Goal: Task Accomplishment & Management: Complete application form

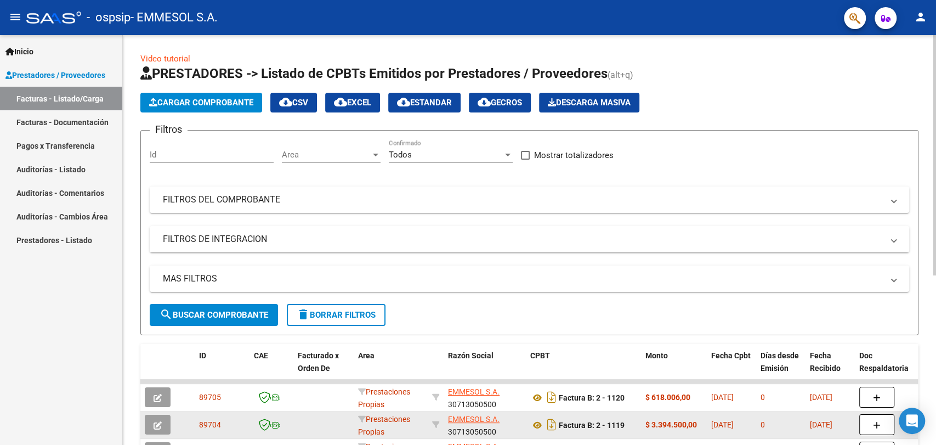
scroll to position [233, 0]
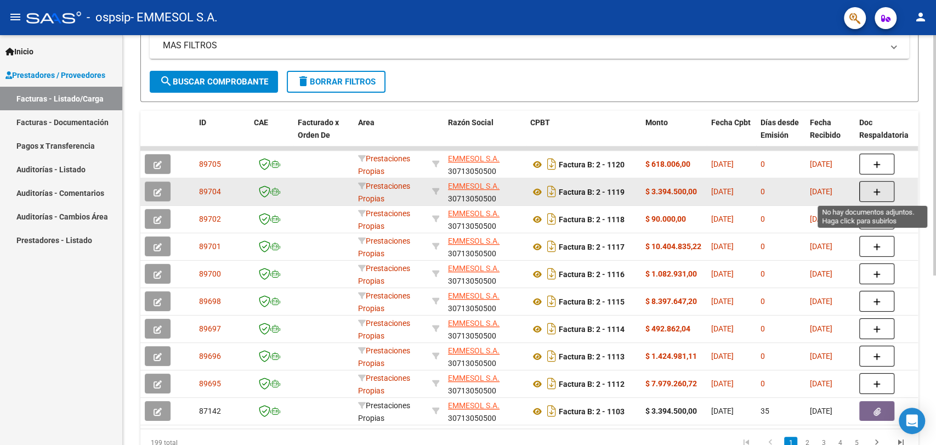
click at [873, 191] on icon "button" at bounding box center [877, 192] width 8 height 8
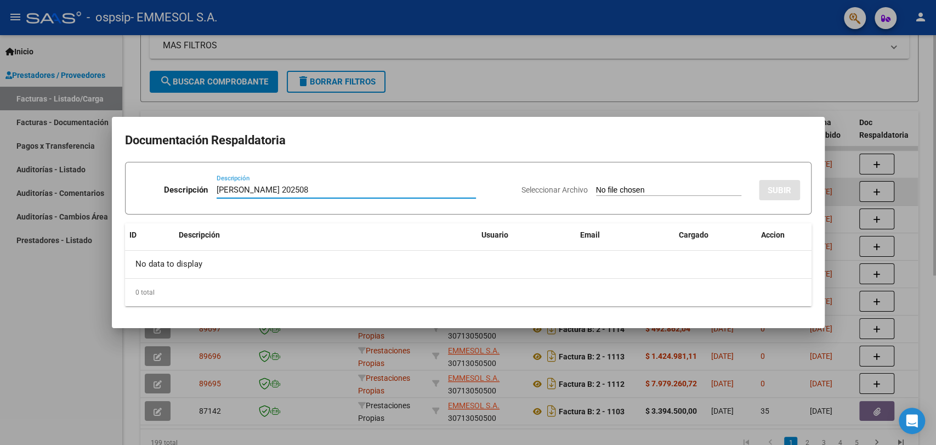
type input "[PERSON_NAME] 202508"
click at [596, 185] on input "Seleccionar Archivo" at bounding box center [668, 190] width 145 height 10
type input "C:\fakepath\[PERSON_NAME] 202508.zip"
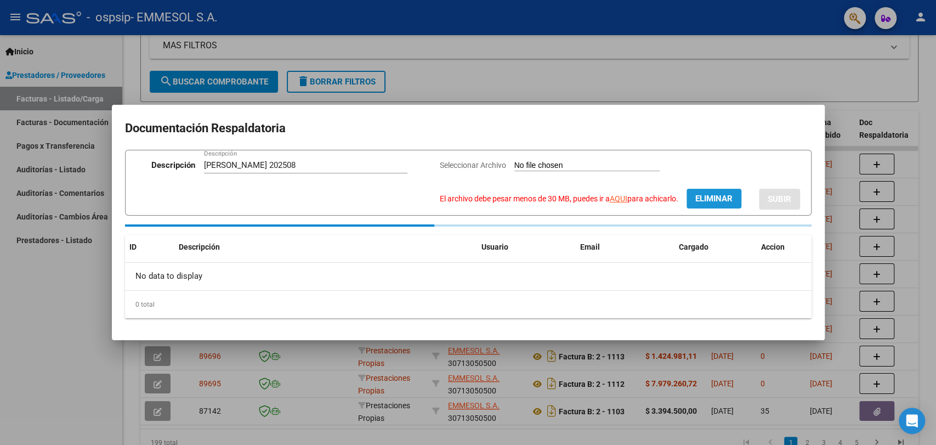
click at [709, 198] on span "Eliminar" at bounding box center [713, 199] width 37 height 10
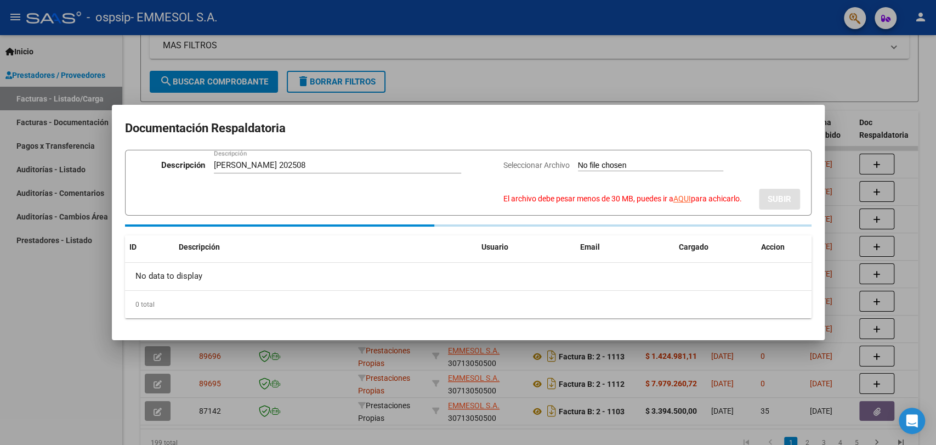
click at [643, 160] on app-file-uploader "Seleccionar Archivo El archivo debe pesar menos de 30 MB, puedes ir a AQUI para…" at bounding box center [626, 181] width 247 height 43
click at [547, 69] on div at bounding box center [468, 222] width 936 height 445
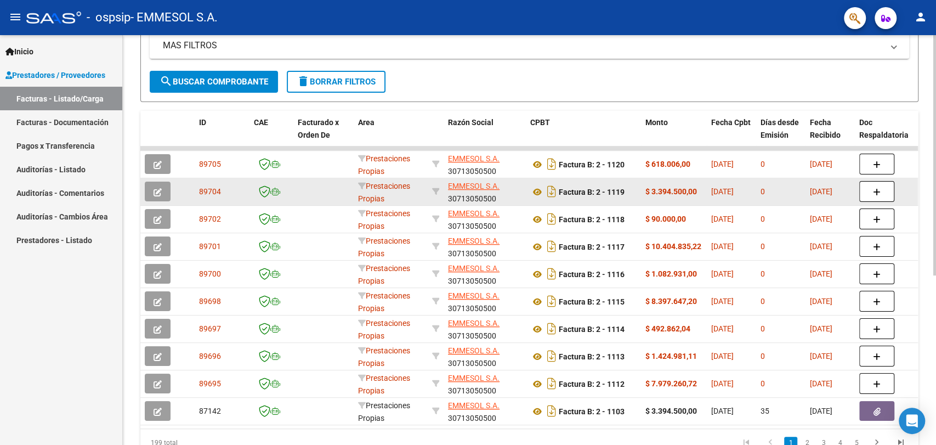
click at [856, 190] on datatable-body-cell at bounding box center [888, 191] width 66 height 27
click at [870, 189] on button "button" at bounding box center [876, 191] width 35 height 21
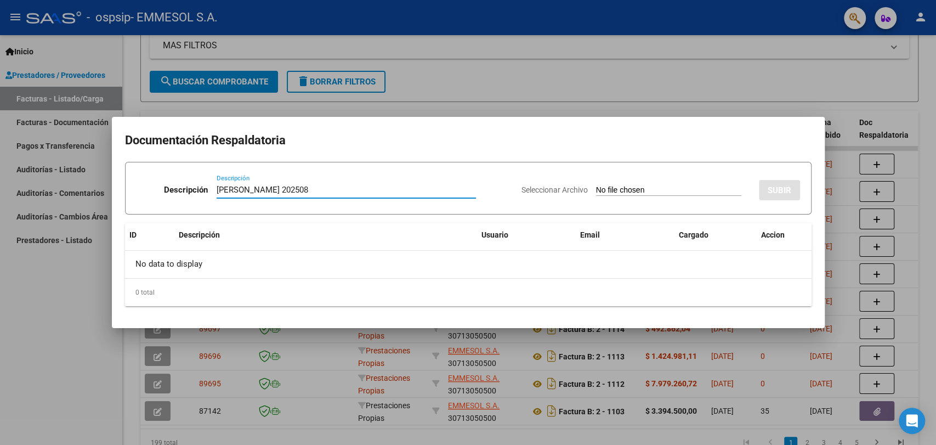
type input "[PERSON_NAME] 202508"
click at [596, 185] on input "Seleccionar Archivo" at bounding box center [668, 190] width 145 height 10
type input "C:\fakepath\[PERSON_NAME] 202508.zip"
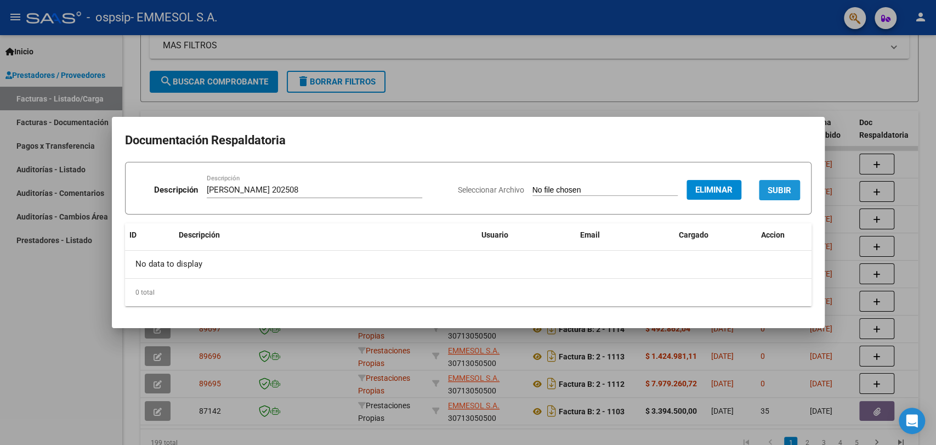
click at [772, 188] on span "SUBIR" at bounding box center [780, 190] width 24 height 10
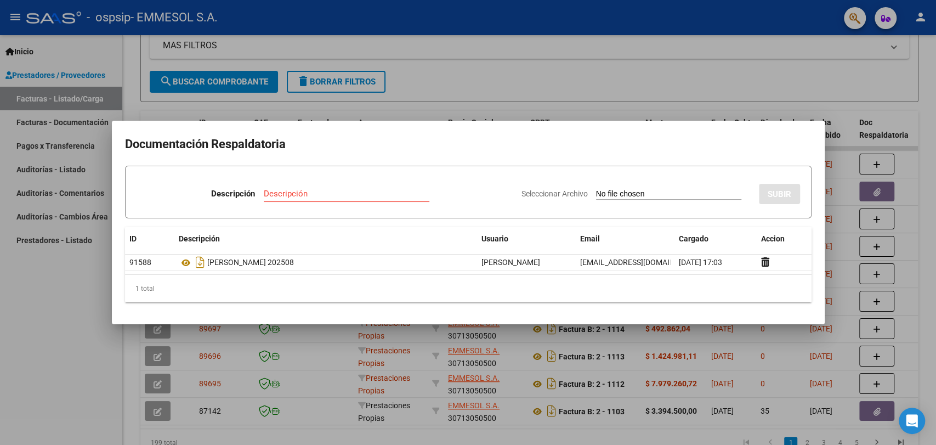
click at [286, 378] on div at bounding box center [468, 222] width 936 height 445
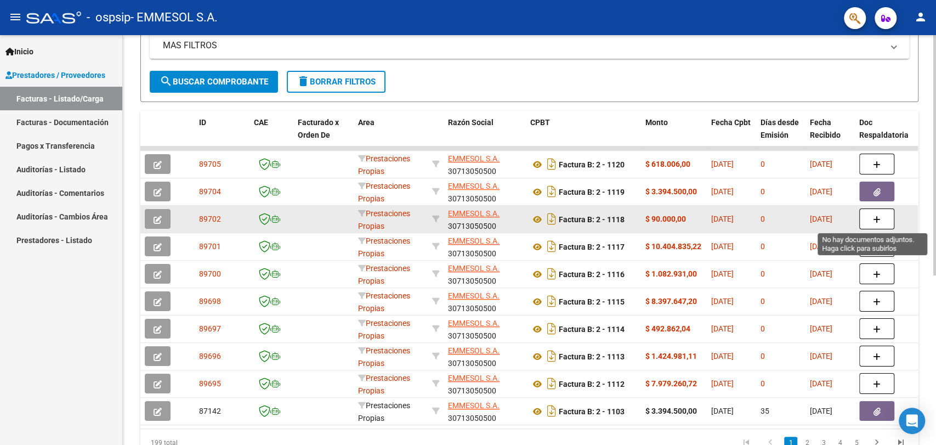
click at [864, 224] on button "button" at bounding box center [876, 218] width 35 height 21
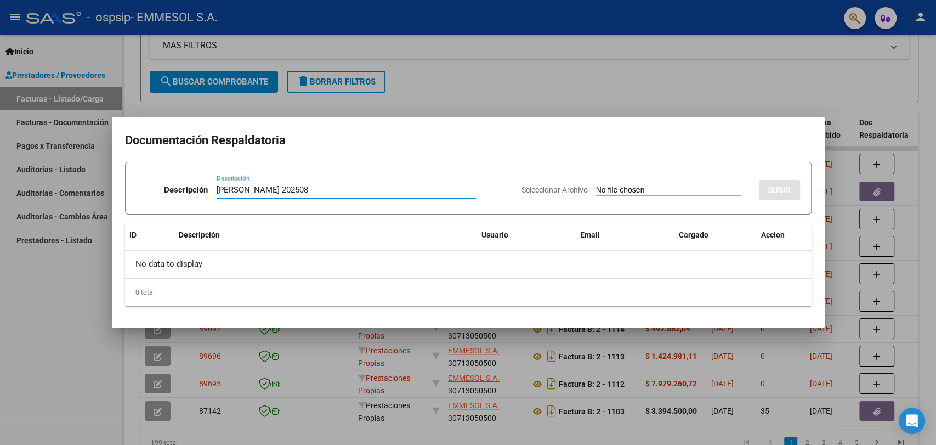
type input "[PERSON_NAME] 202508"
click at [596, 185] on input "Seleccionar Archivo" at bounding box center [668, 190] width 145 height 10
type input "C:\fakepath\[PERSON_NAME] 202508.zip"
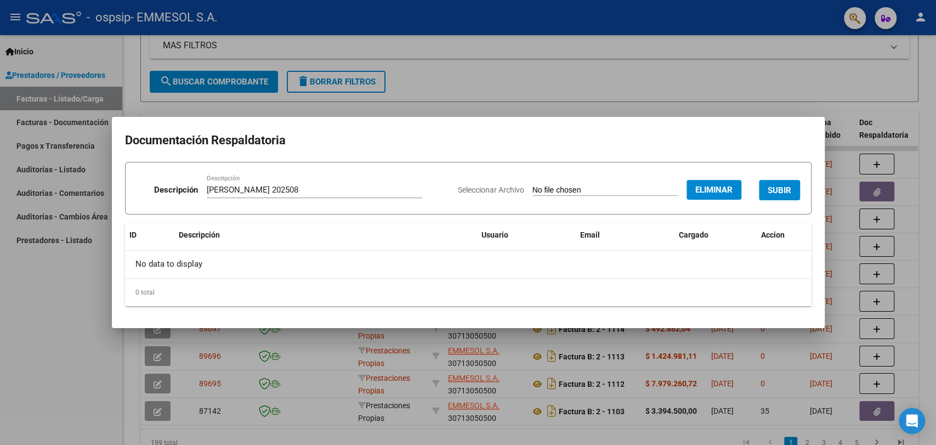
click at [777, 185] on span "SUBIR" at bounding box center [780, 190] width 24 height 10
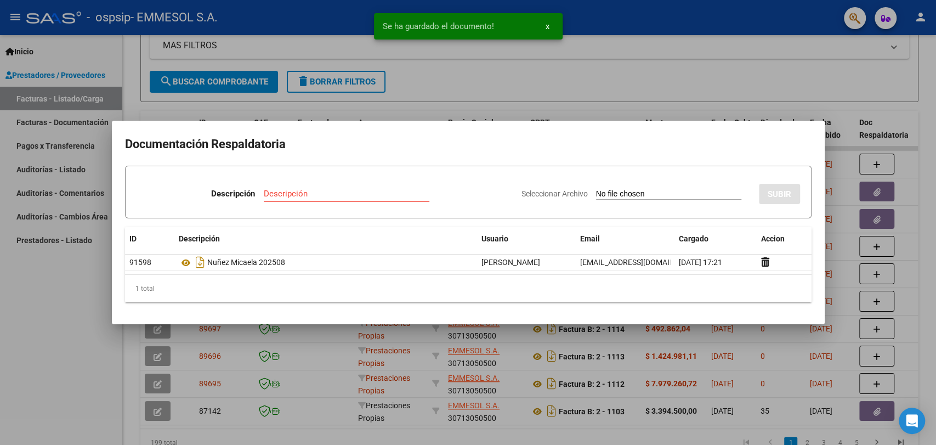
click at [629, 23] on div at bounding box center [468, 222] width 936 height 445
